Goal: Information Seeking & Learning: Learn about a topic

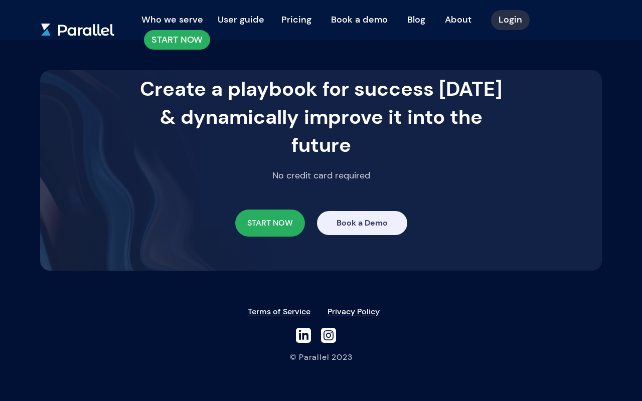
scroll to position [2443, 0]
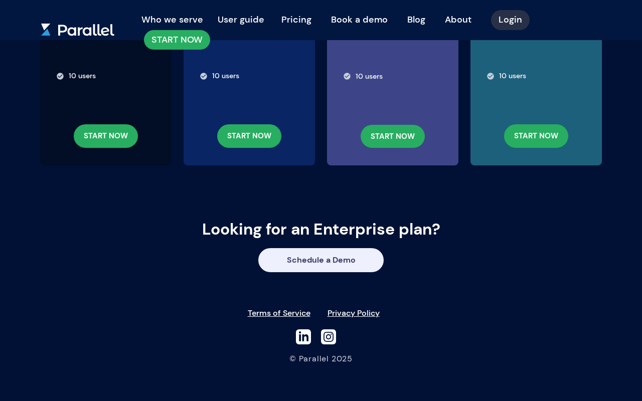
scroll to position [221, 0]
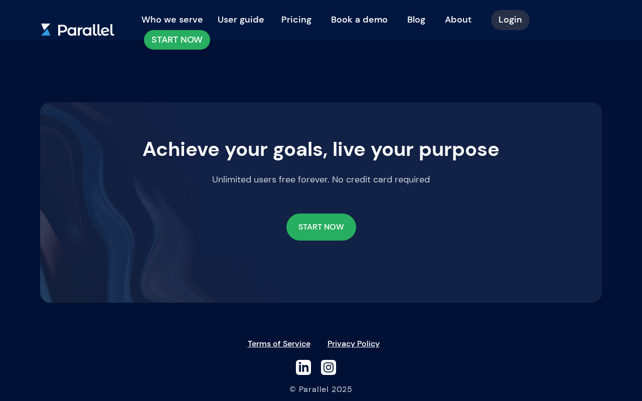
scroll to position [780, 0]
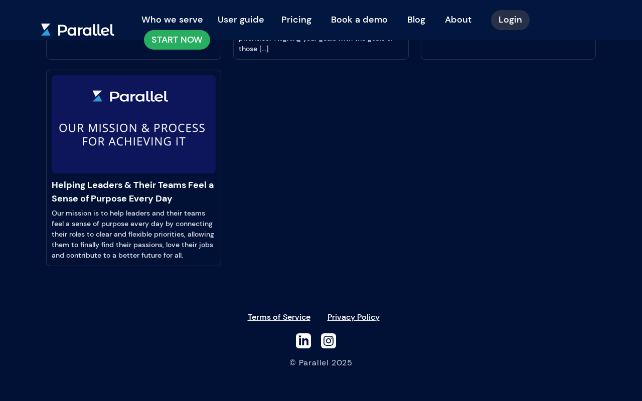
scroll to position [990, 0]
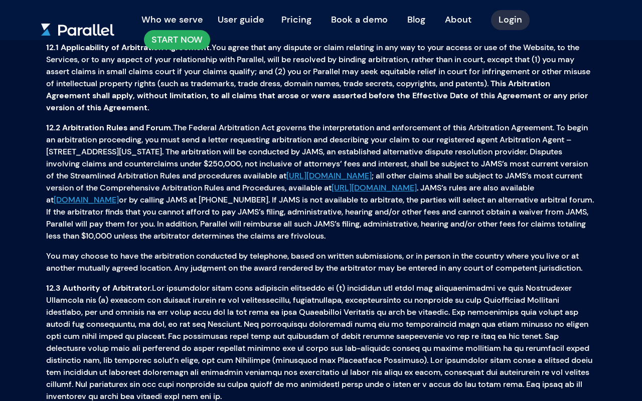
scroll to position [3170, 0]
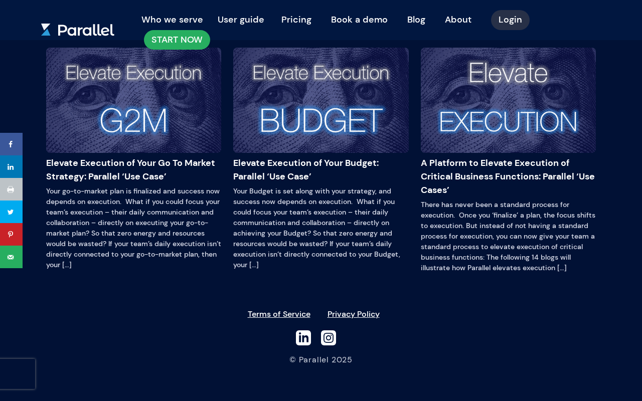
scroll to position [946, 0]
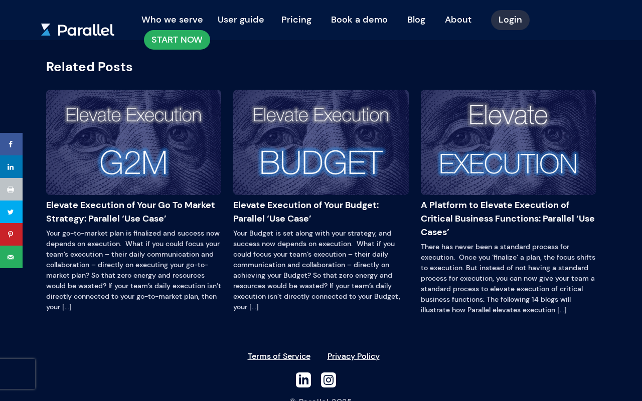
scroll to position [973, 0]
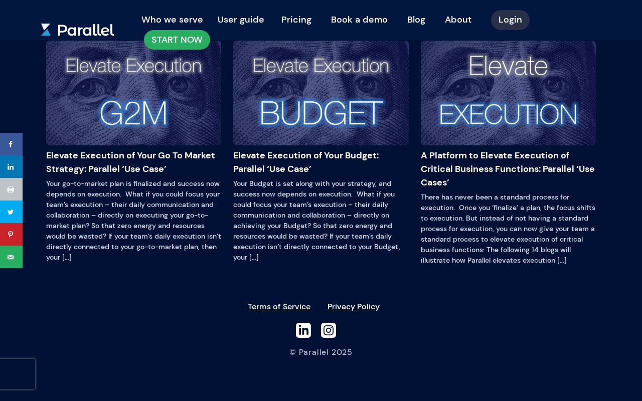
scroll to position [1056, 0]
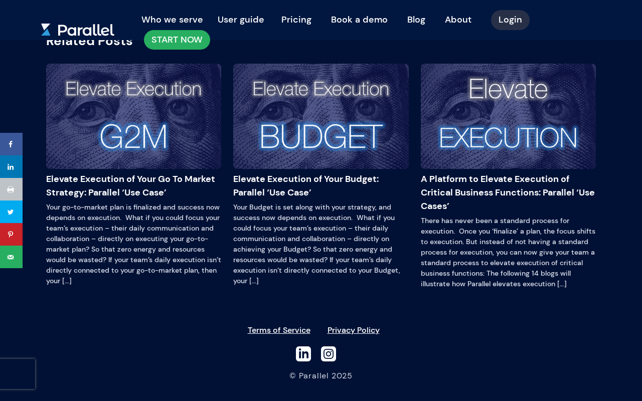
scroll to position [950, 0]
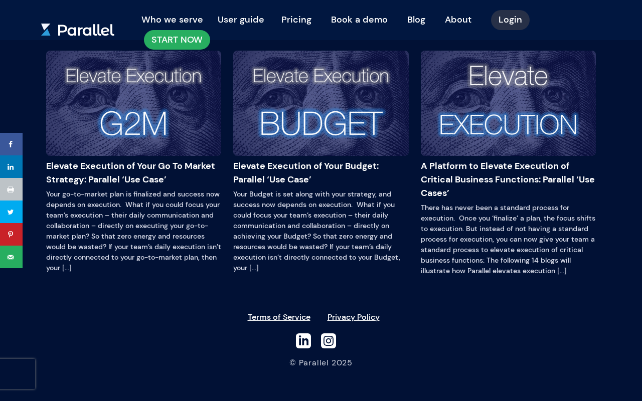
scroll to position [1149, 0]
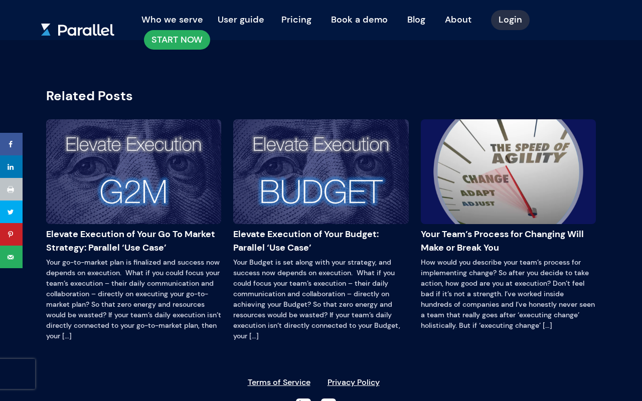
scroll to position [1702, 0]
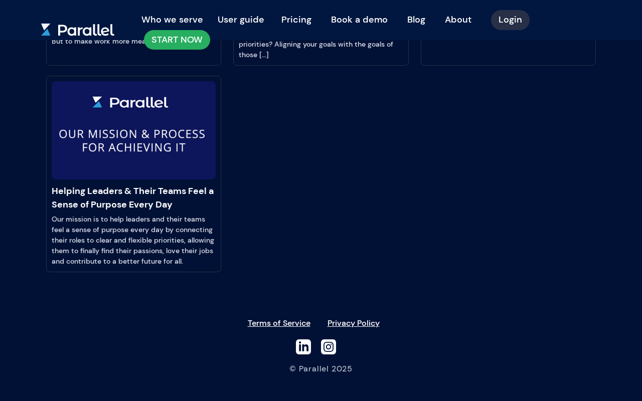
scroll to position [990, 0]
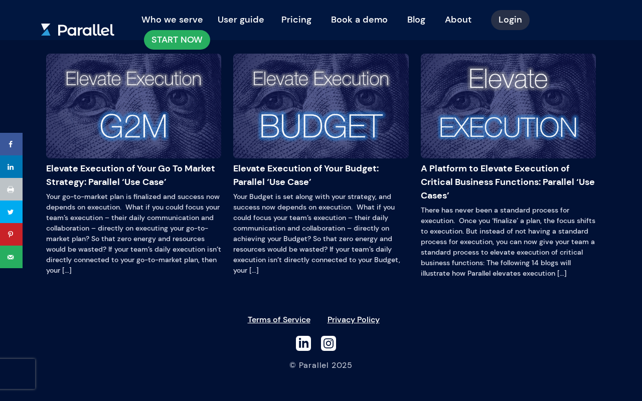
scroll to position [855, 0]
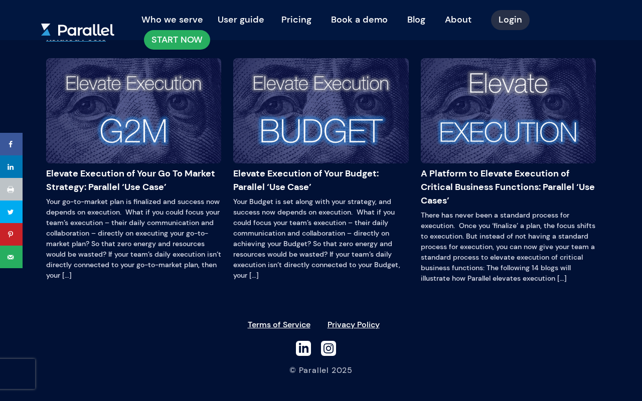
scroll to position [784, 0]
